Goal: Task Accomplishment & Management: Manage account settings

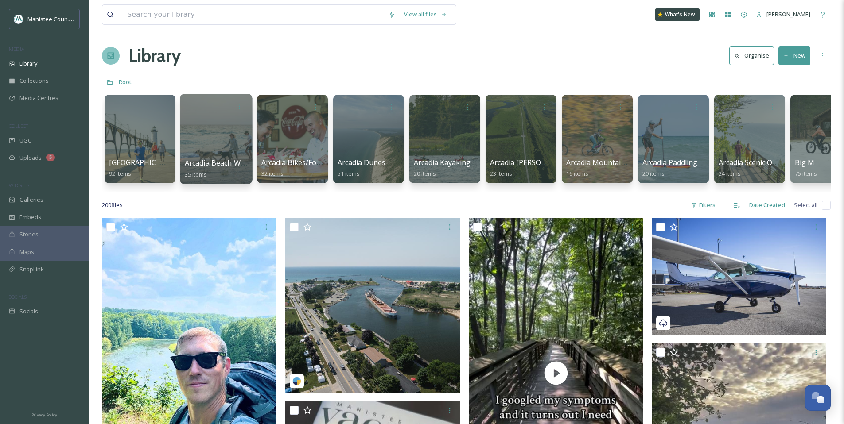
scroll to position [2667, 0]
click at [210, 136] on div at bounding box center [216, 139] width 72 height 90
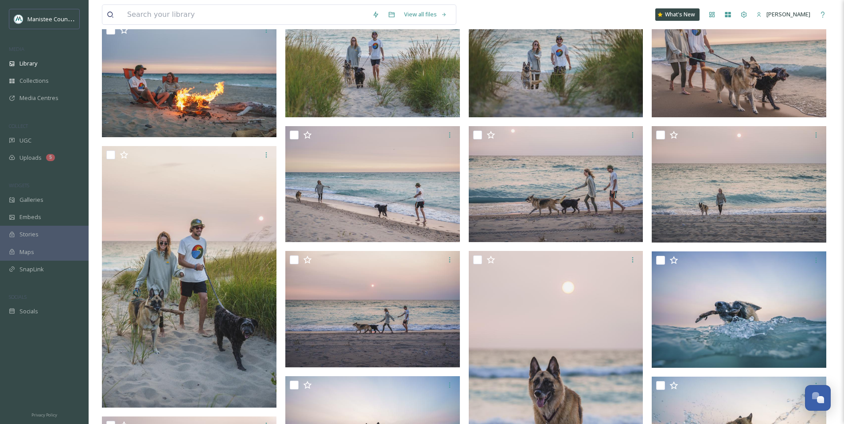
scroll to position [495, 0]
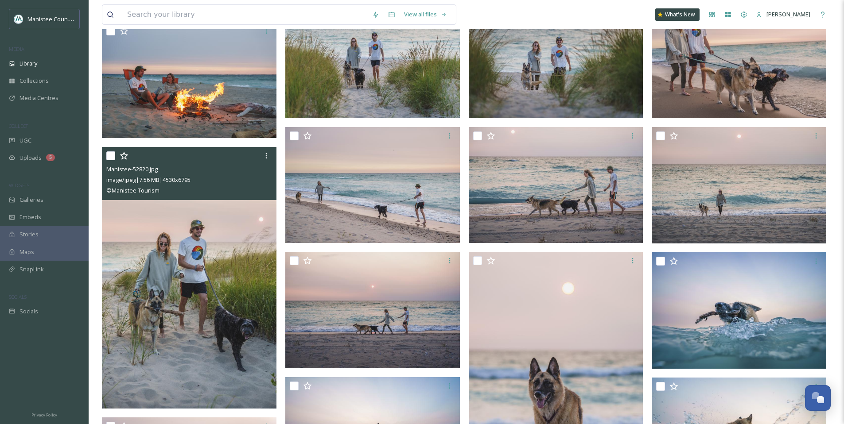
click at [109, 155] on input "checkbox" at bounding box center [110, 155] width 9 height 9
checkbox input "true"
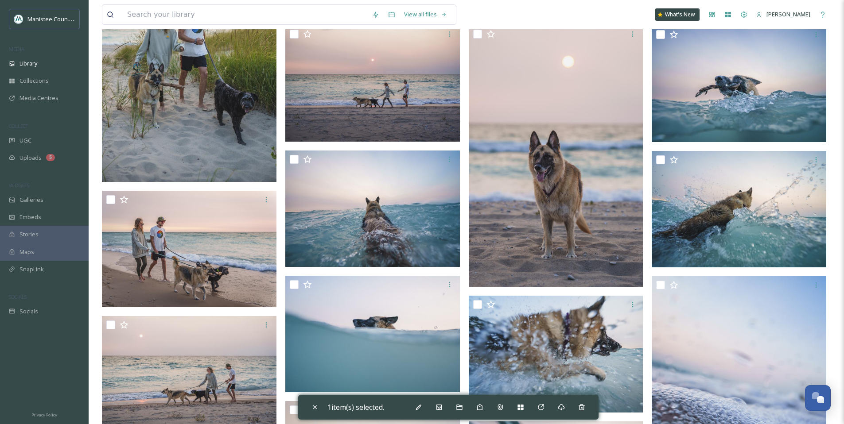
scroll to position [707, 0]
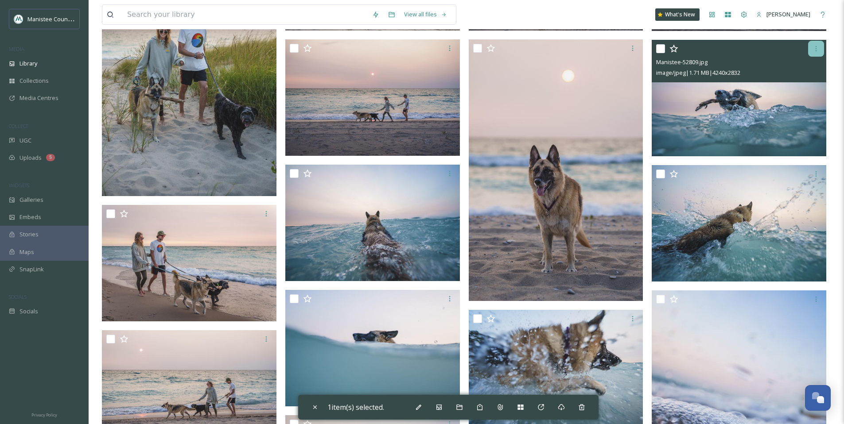
click at [813, 50] on icon at bounding box center [815, 48] width 7 height 7
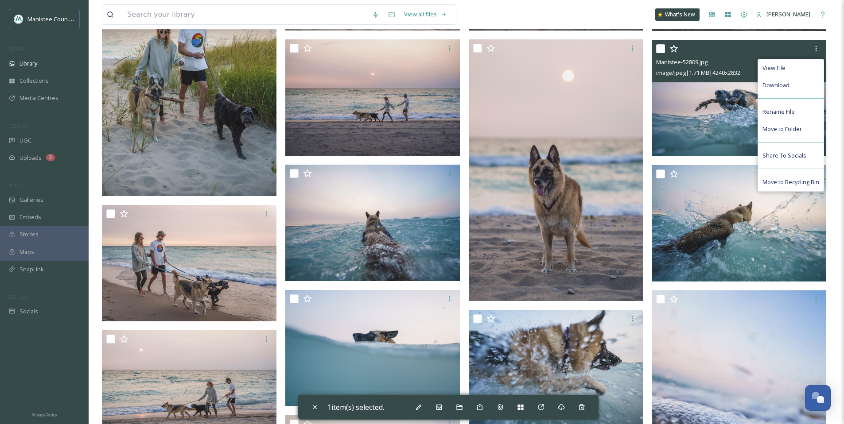
click at [660, 49] on input "checkbox" at bounding box center [660, 48] width 9 height 9
checkbox input "true"
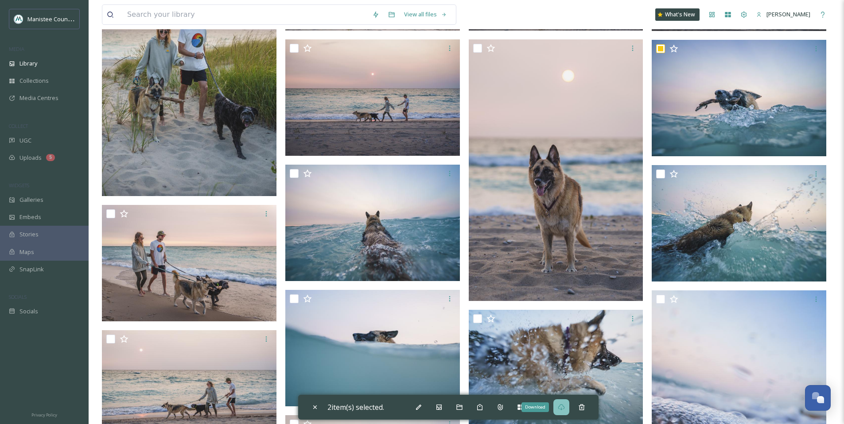
click at [563, 409] on icon at bounding box center [561, 407] width 7 height 6
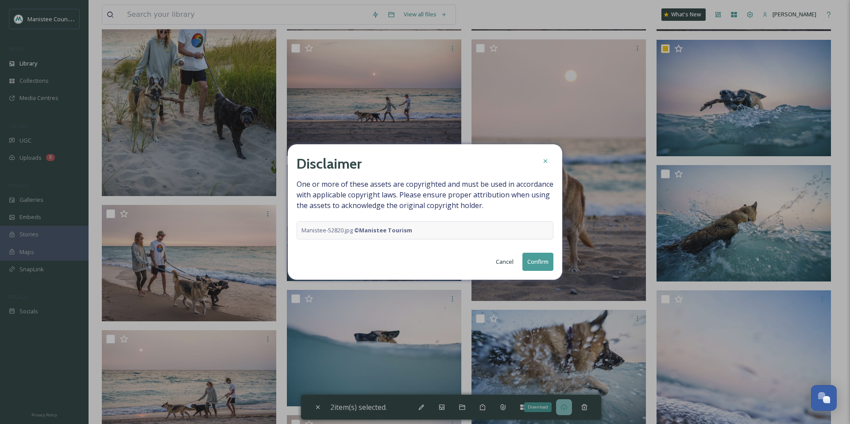
click at [540, 260] on button "Confirm" at bounding box center [538, 262] width 31 height 18
